Goal: Information Seeking & Learning: Understand process/instructions

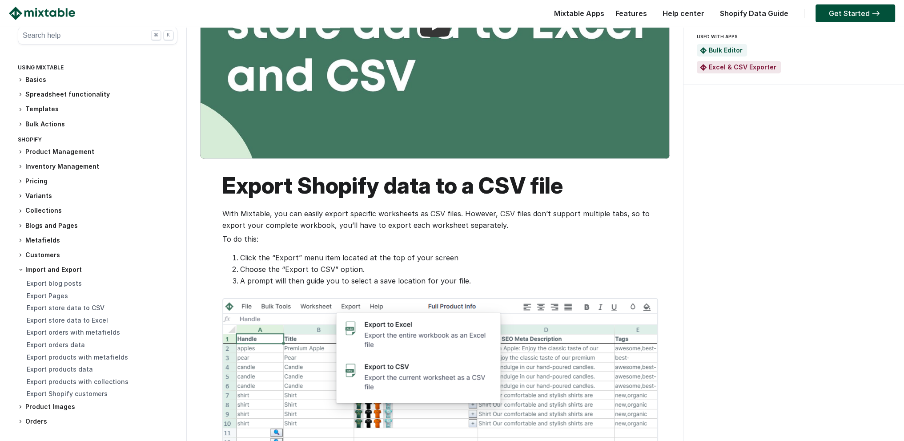
scroll to position [267, 0]
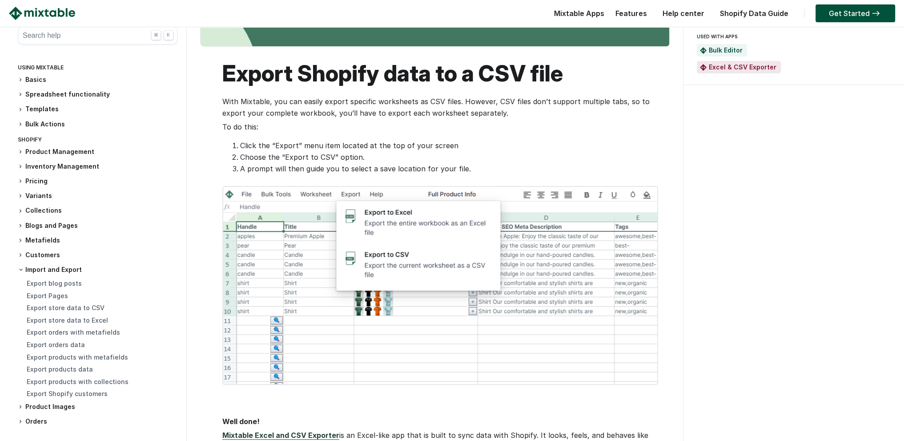
click at [245, 142] on li "Click the “Export” menu item located at the top of your screen" at bounding box center [448, 146] width 416 height 12
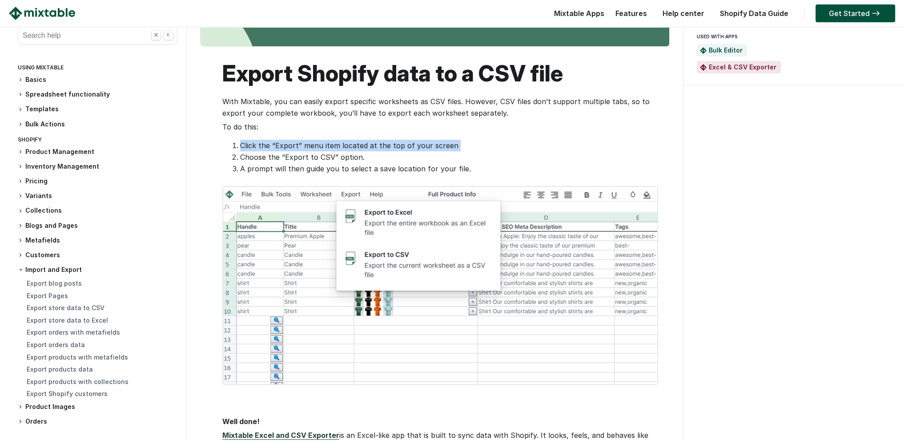
click at [245, 142] on li "Click the “Export” menu item located at the top of your screen" at bounding box center [448, 146] width 416 height 12
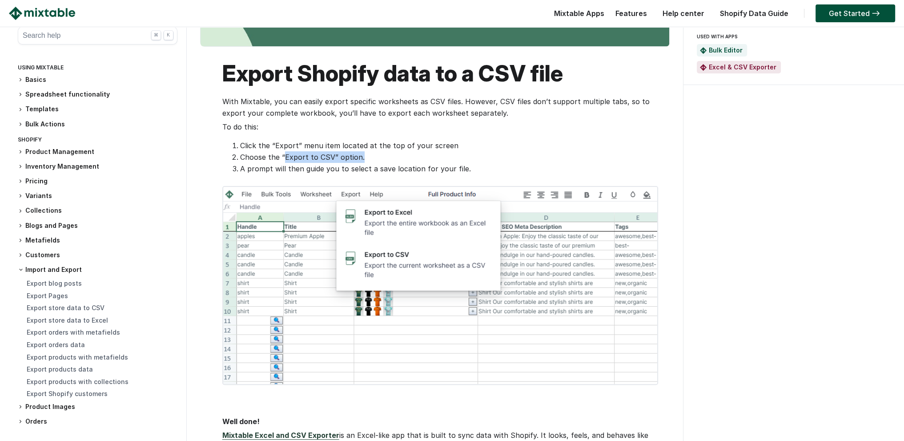
drag, startPoint x: 283, startPoint y: 155, endPoint x: 383, endPoint y: 156, distance: 100.0
click at [383, 156] on li "Choose the “Export to CSV” option." at bounding box center [448, 157] width 416 height 12
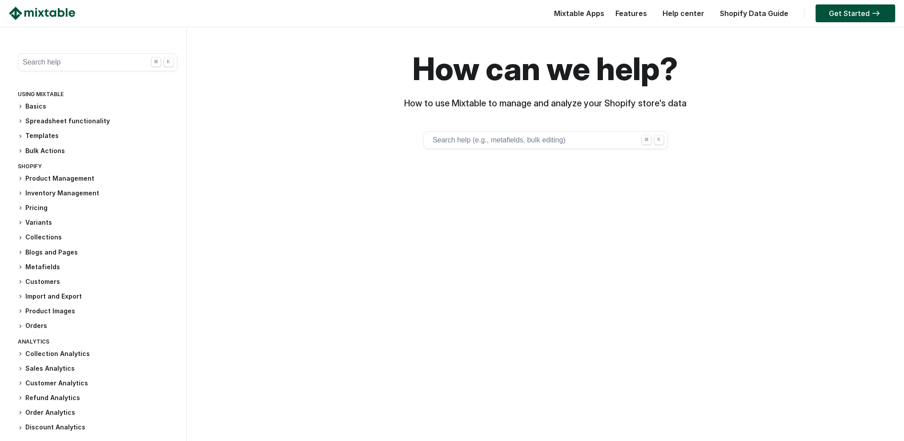
click at [532, 142] on button "Search help (e.g., metafields, bulk editing) ⌘ K" at bounding box center [545, 140] width 245 height 18
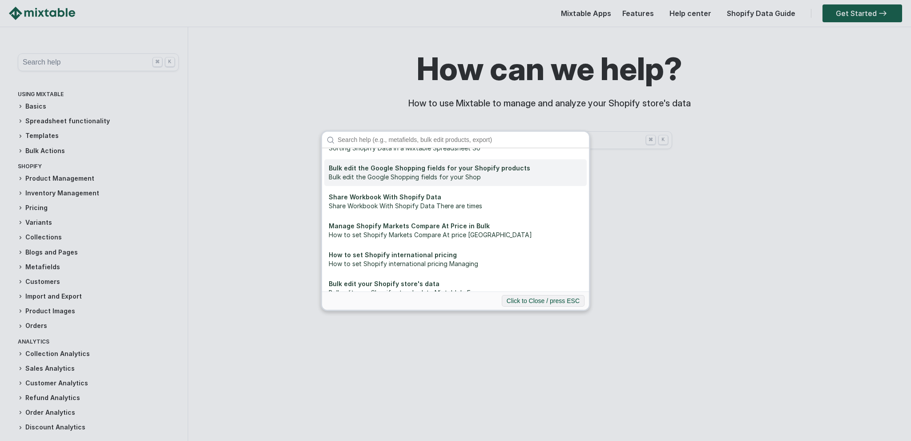
scroll to position [133, 0]
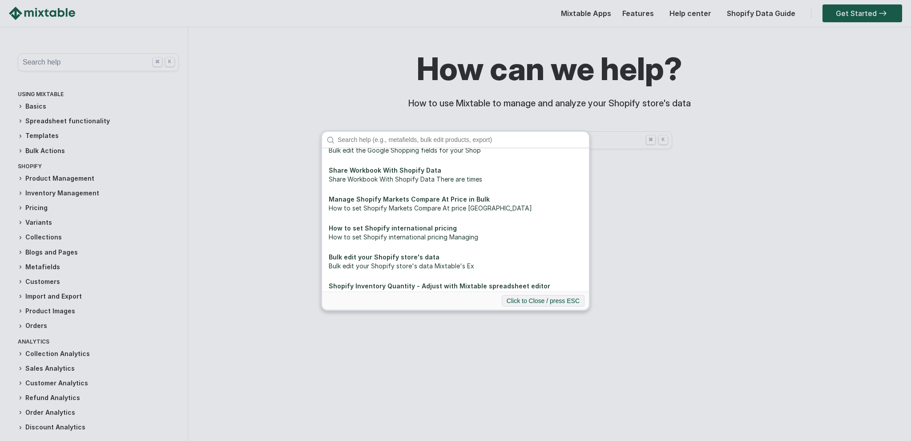
click at [473, 144] on input "Search" at bounding box center [461, 140] width 256 height 16
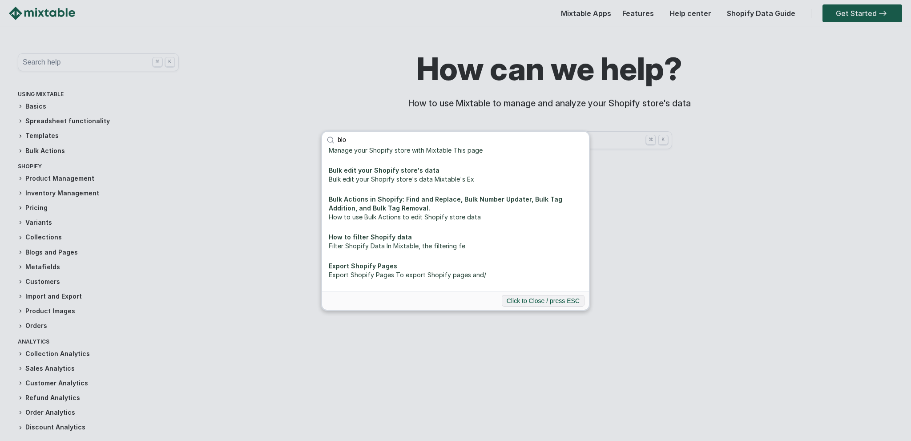
scroll to position [0, 0]
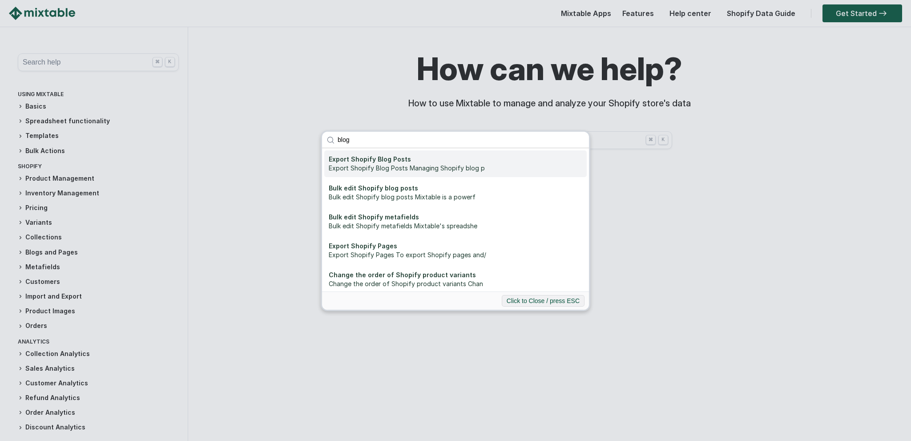
type input "blog"
click at [429, 164] on div "Export Shopify Blog Posts Managing Shopify blog p" at bounding box center [455, 168] width 253 height 9
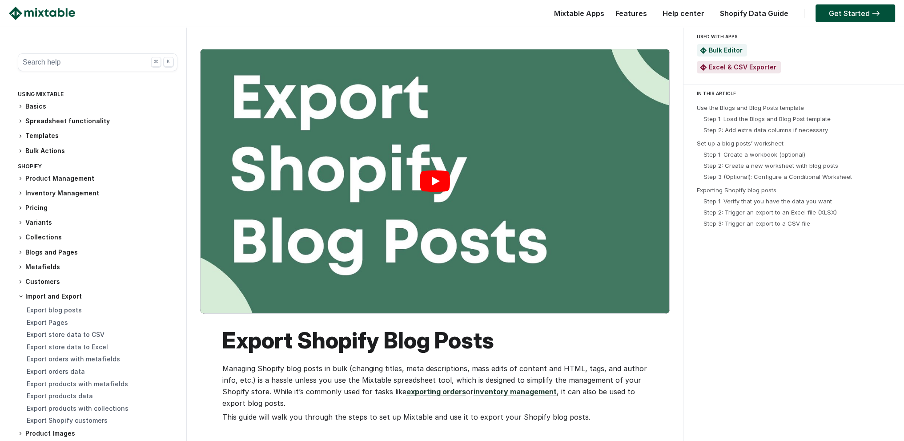
click at [423, 190] on link "Play" at bounding box center [435, 181] width 469 height 264
